Goal: Information Seeking & Learning: Find specific fact

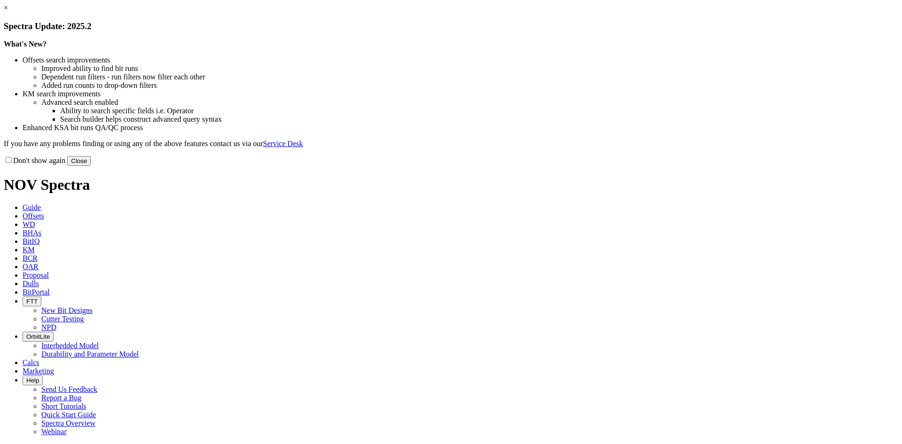
click at [91, 166] on button "Close" at bounding box center [78, 161] width 23 height 10
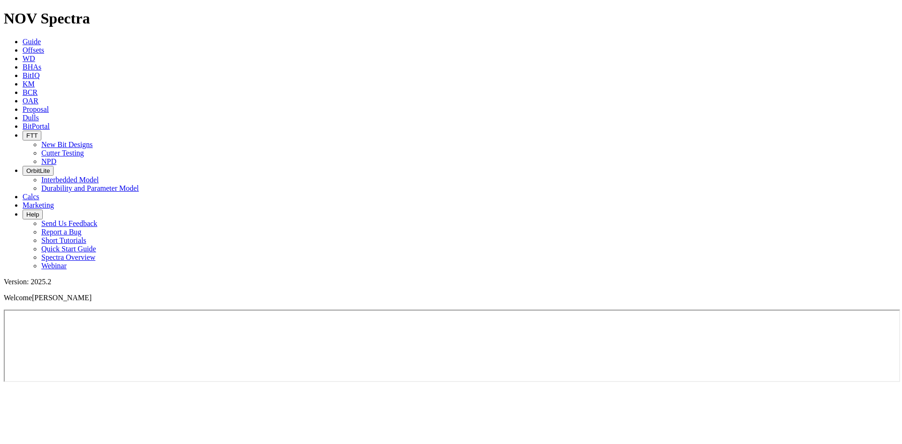
click at [44, 46] on span "Offsets" at bounding box center [34, 50] width 22 height 8
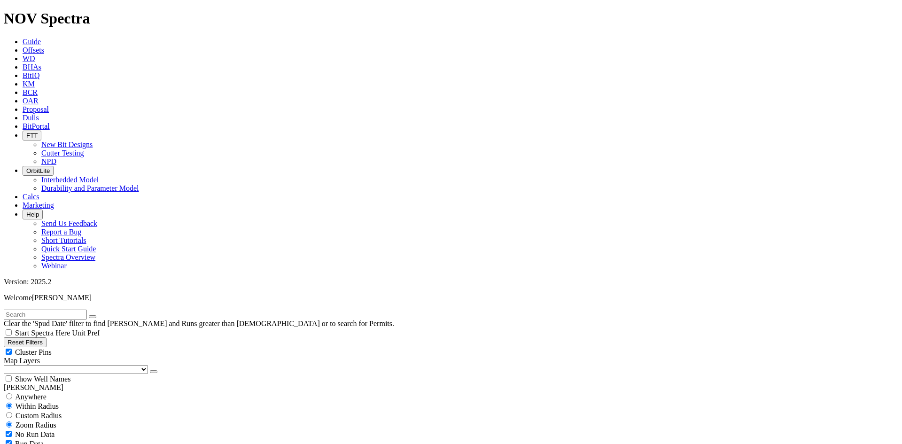
click at [87, 310] on input "text" at bounding box center [45, 315] width 83 height 10
drag, startPoint x: 62, startPoint y: 42, endPoint x: 69, endPoint y: 40, distance: 7.3
click at [62, 310] on input "C2" at bounding box center [45, 315] width 83 height 10
type input "C299-01"
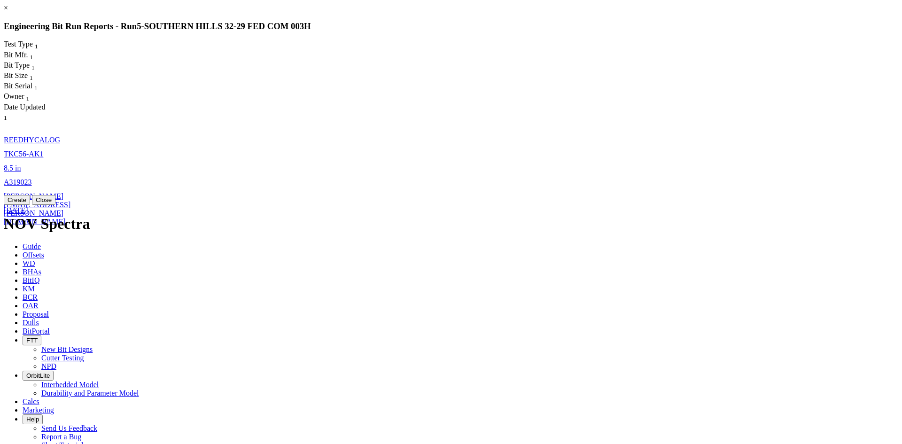
click at [55, 205] on button "Close" at bounding box center [43, 200] width 23 height 10
